Goal: Find specific page/section: Find specific page/section

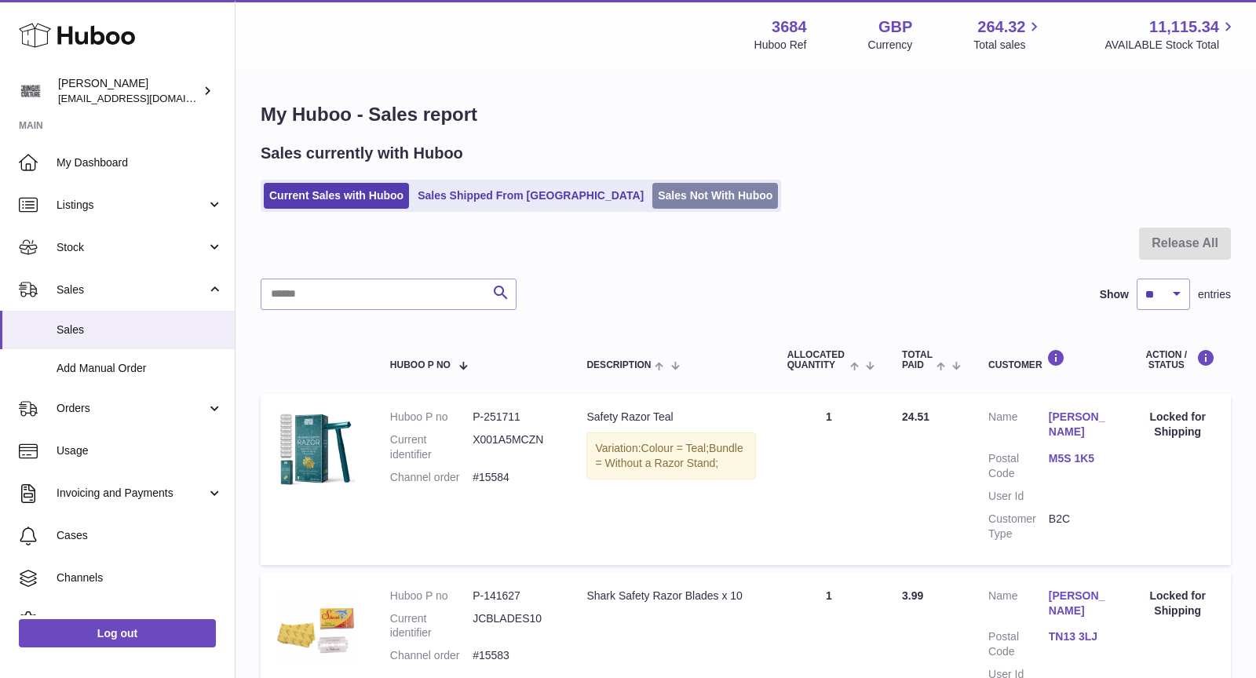
click at [652, 195] on link "Sales Not With Huboo" at bounding box center [715, 196] width 126 height 26
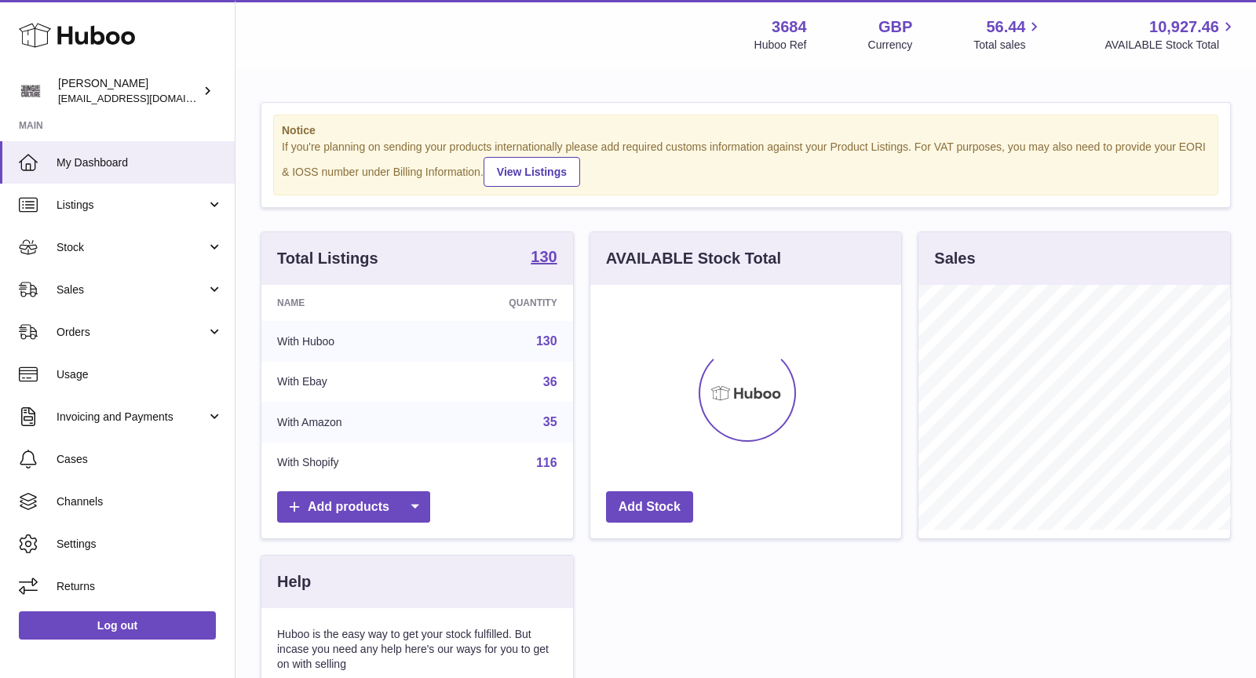
scroll to position [244, 312]
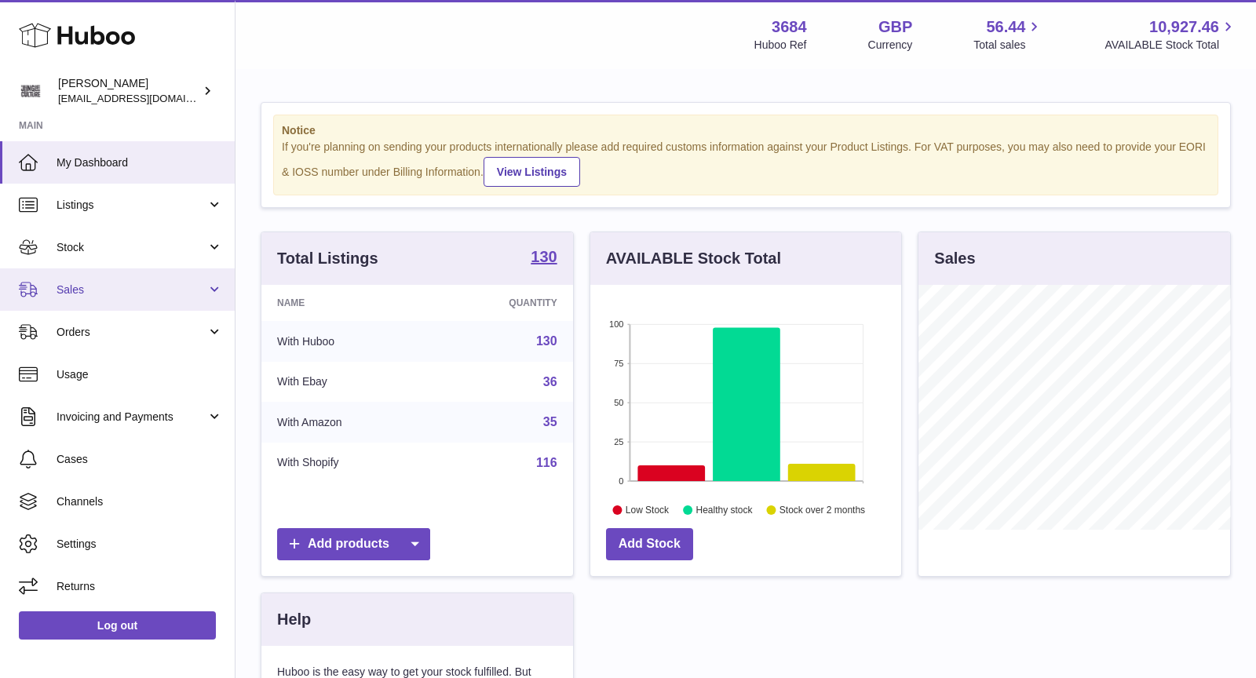
click at [124, 289] on span "Sales" at bounding box center [131, 289] width 150 height 15
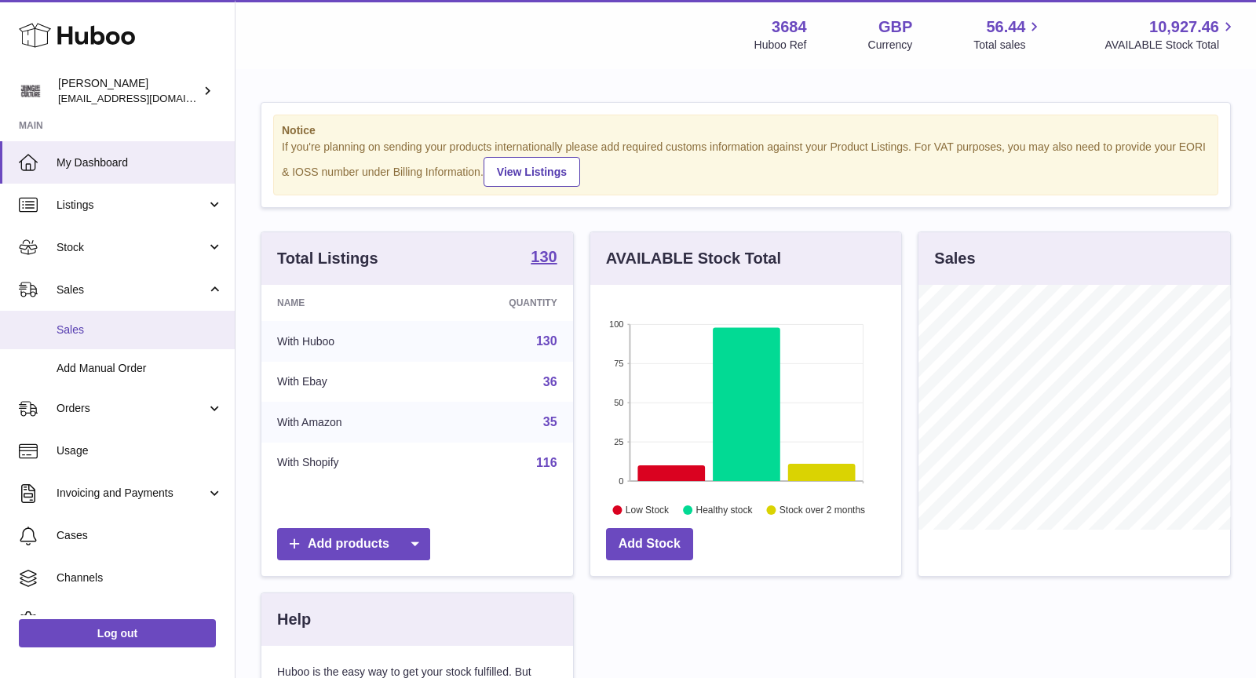
click at [126, 334] on span "Sales" at bounding box center [139, 330] width 166 height 15
